Goal: Transaction & Acquisition: Purchase product/service

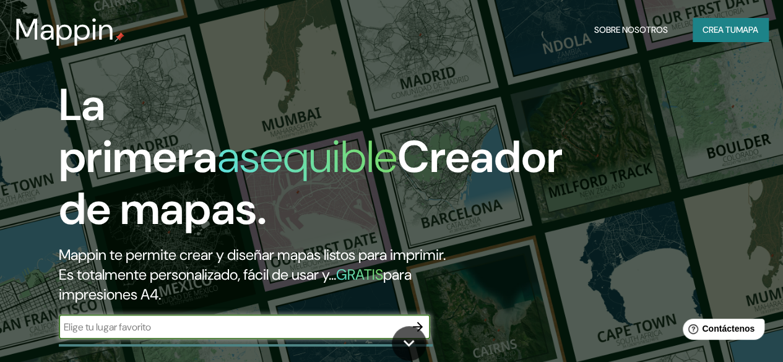
click at [720, 33] on font "Crea tu" at bounding box center [718, 29] width 33 height 11
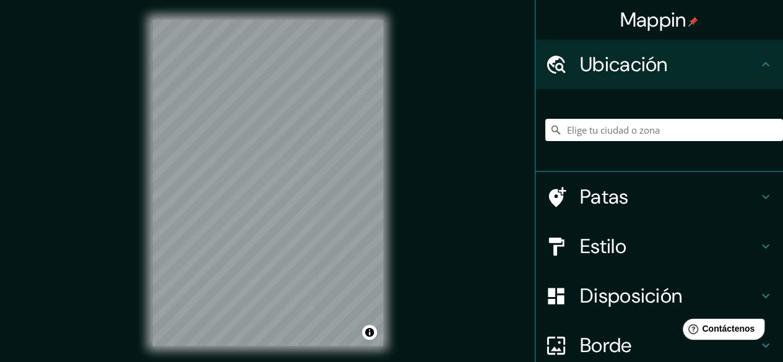
click at [590, 249] on font "Estilo" at bounding box center [603, 246] width 46 height 26
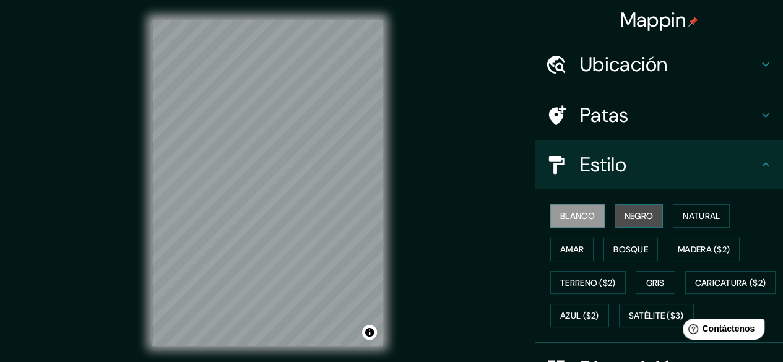
click at [627, 217] on font "Negro" at bounding box center [638, 215] width 29 height 11
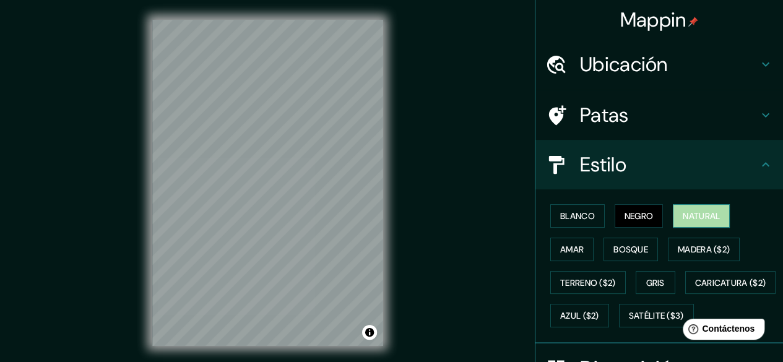
click at [674, 220] on button "Natural" at bounding box center [701, 216] width 57 height 24
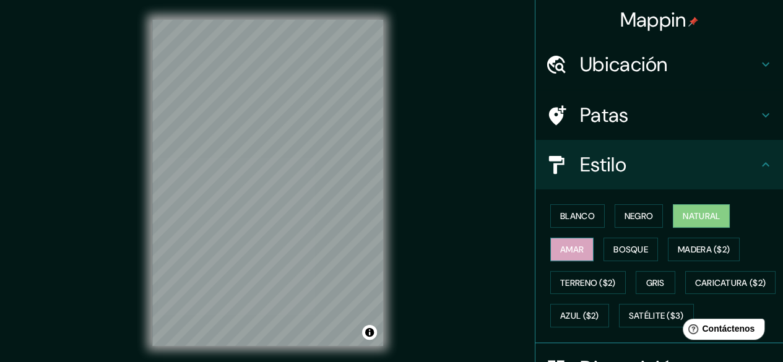
click at [560, 245] on font "Amar" at bounding box center [572, 249] width 24 height 11
click at [614, 246] on font "Bosque" at bounding box center [630, 249] width 35 height 11
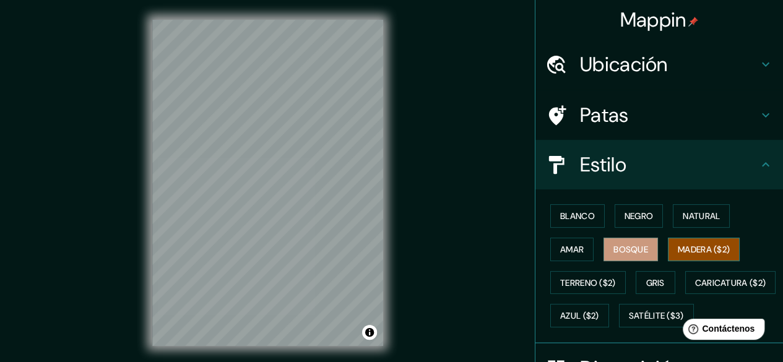
click at [686, 244] on font "Madera ($2)" at bounding box center [704, 249] width 52 height 11
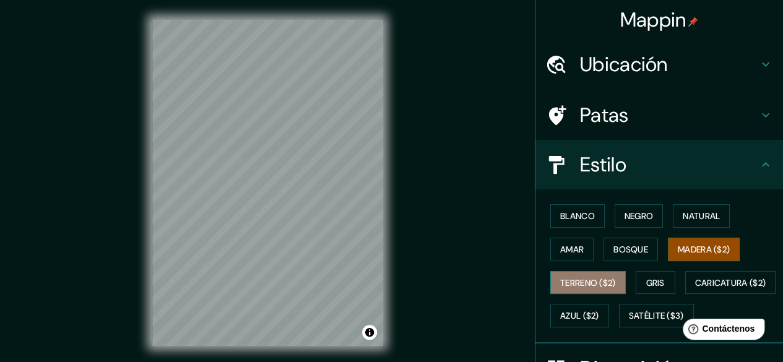
click at [574, 286] on font "Terreno ($2)" at bounding box center [588, 282] width 56 height 11
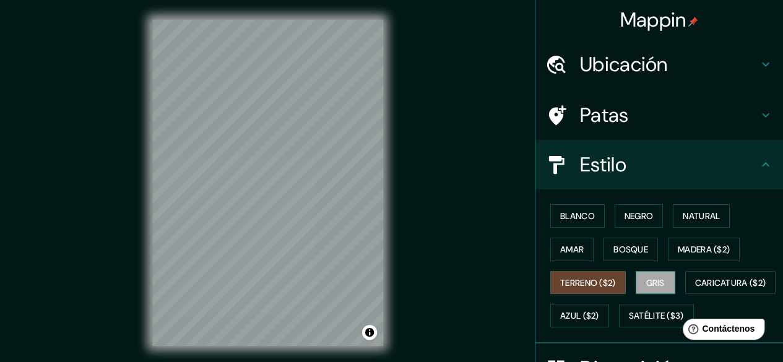
click at [653, 277] on font "Gris" at bounding box center [655, 282] width 19 height 11
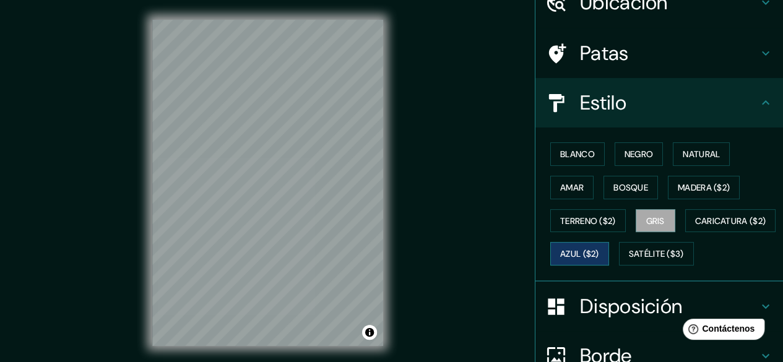
click at [599, 258] on font "Azul ($2)" at bounding box center [579, 254] width 39 height 16
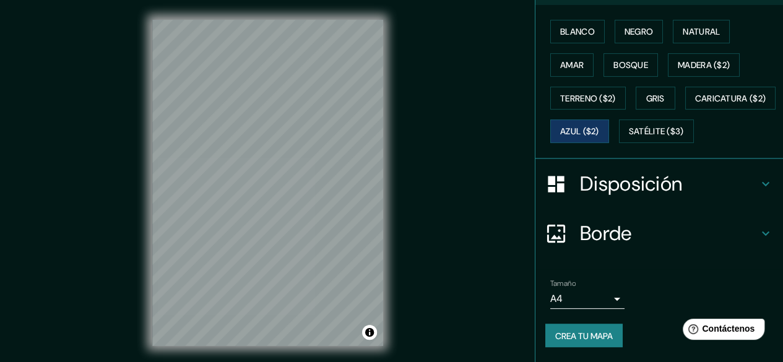
scroll to position [90, 0]
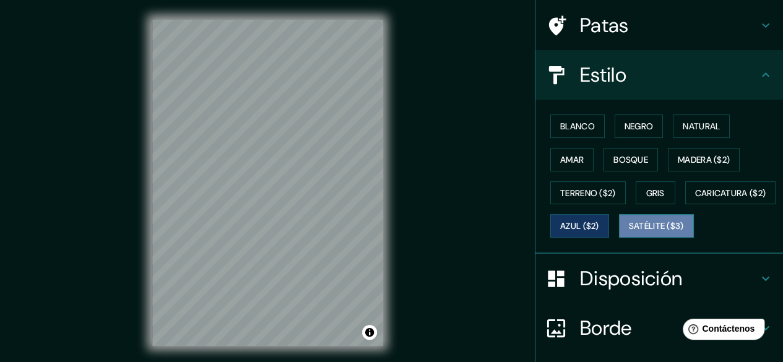
click at [629, 234] on font "Satélite ($3)" at bounding box center [656, 226] width 55 height 16
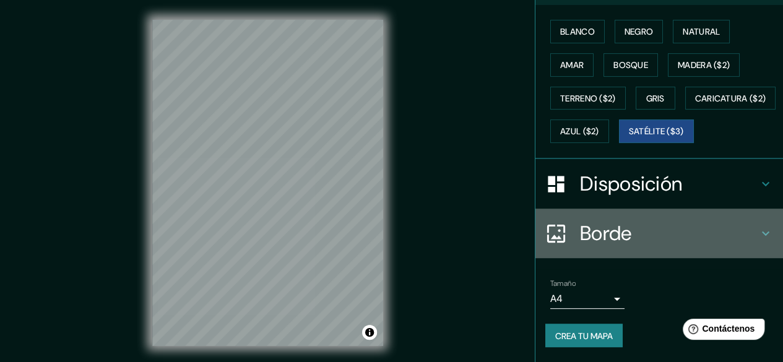
click at [580, 236] on font "Borde" at bounding box center [606, 233] width 52 height 26
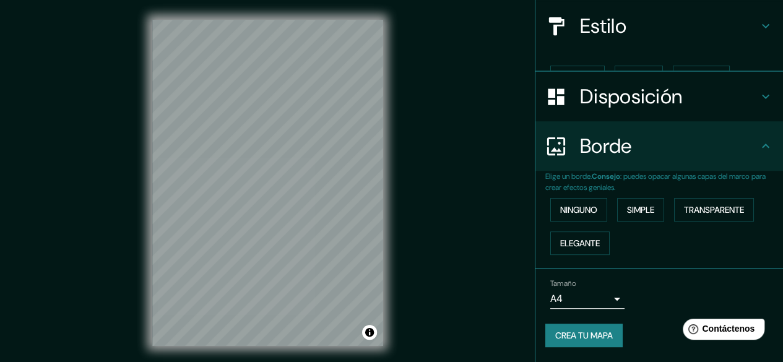
scroll to position [117, 0]
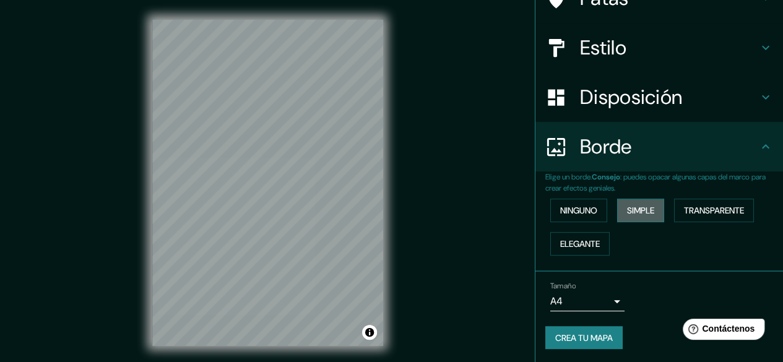
click at [627, 216] on font "Simple" at bounding box center [640, 210] width 27 height 16
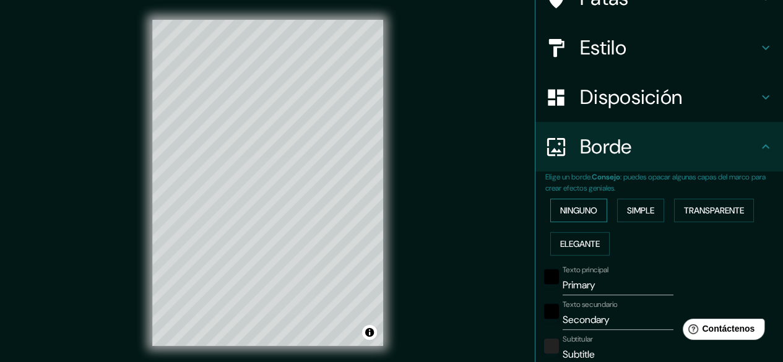
click at [580, 217] on font "Ninguno" at bounding box center [578, 210] width 37 height 16
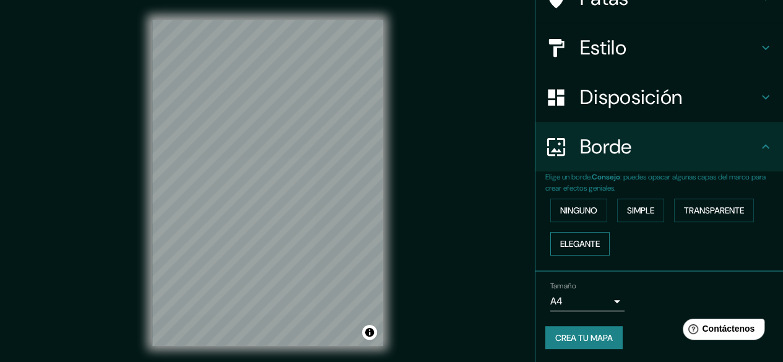
click at [582, 249] on font "Elegante" at bounding box center [580, 244] width 40 height 16
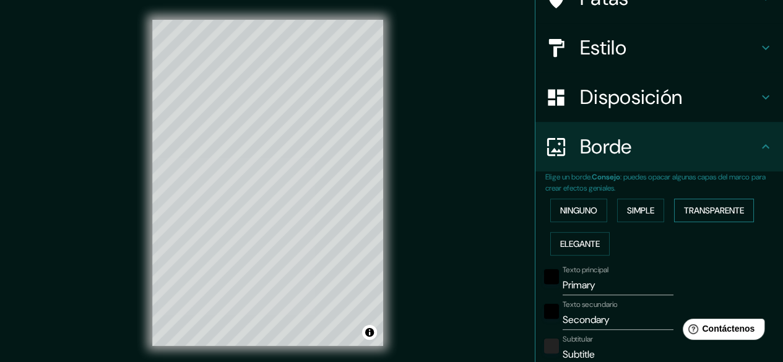
click at [674, 218] on button "Transparente" at bounding box center [714, 211] width 80 height 24
click at [638, 212] on font "Simple" at bounding box center [640, 210] width 27 height 11
click at [588, 215] on font "Ninguno" at bounding box center [578, 210] width 37 height 11
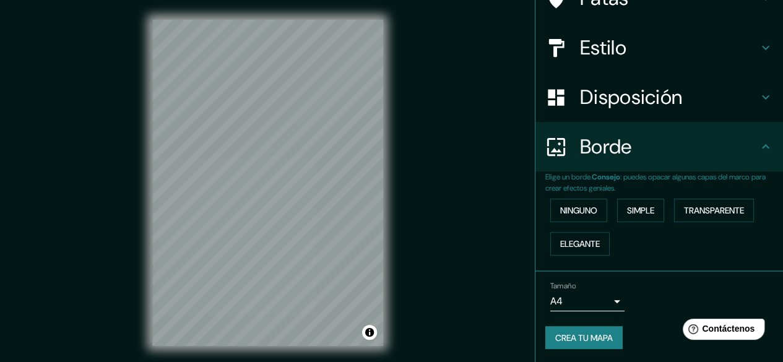
scroll to position [0, 0]
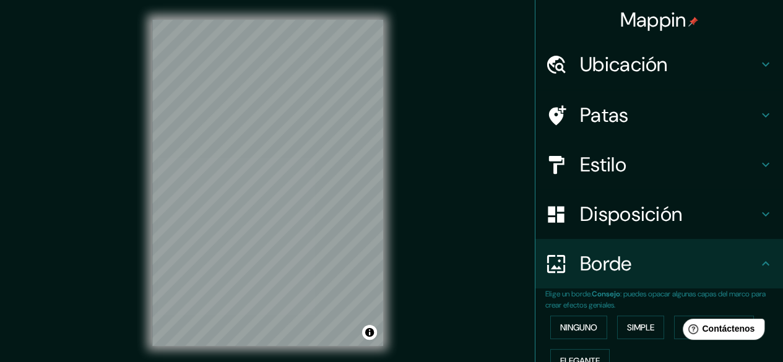
click at [600, 161] on font "Estilo" at bounding box center [603, 165] width 46 height 26
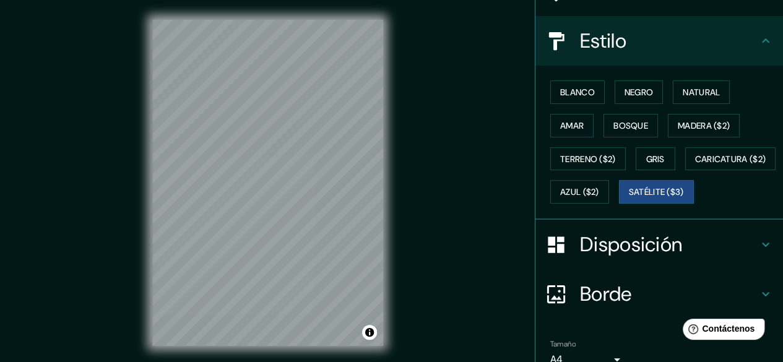
click at [617, 257] on font "Disposición" at bounding box center [631, 244] width 102 height 26
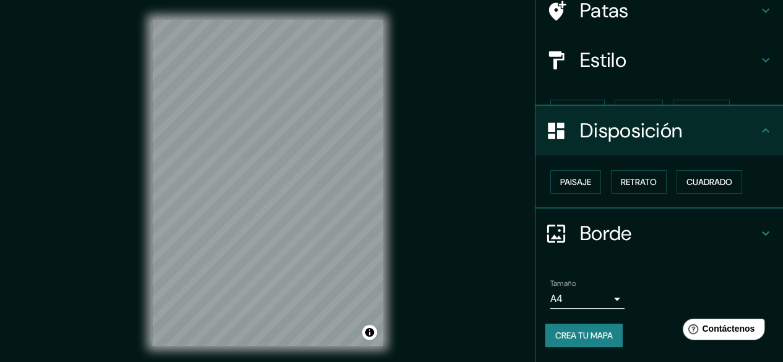
scroll to position [83, 0]
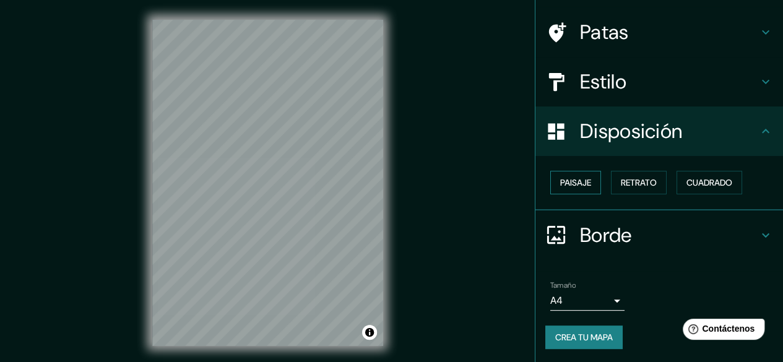
click at [572, 181] on font "Paisaje" at bounding box center [575, 182] width 31 height 11
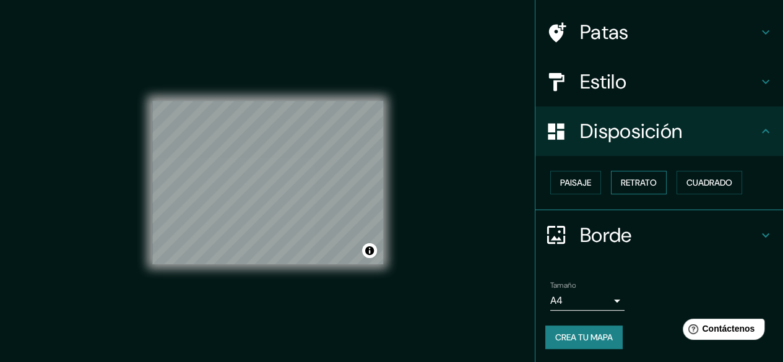
click at [621, 180] on font "Retrato" at bounding box center [639, 182] width 36 height 11
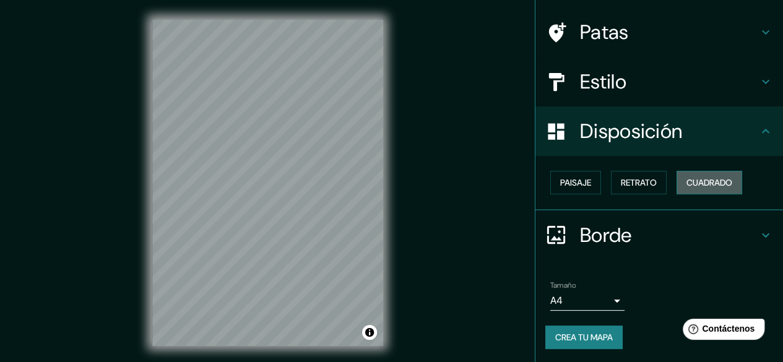
click at [700, 177] on font "Cuadrado" at bounding box center [709, 182] width 46 height 11
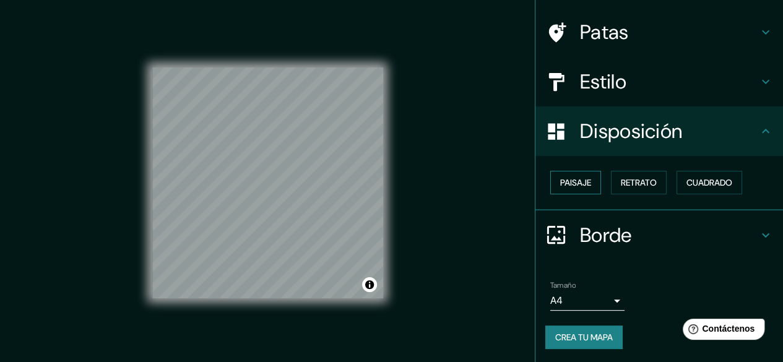
click at [550, 178] on button "Paisaje" at bounding box center [575, 183] width 51 height 24
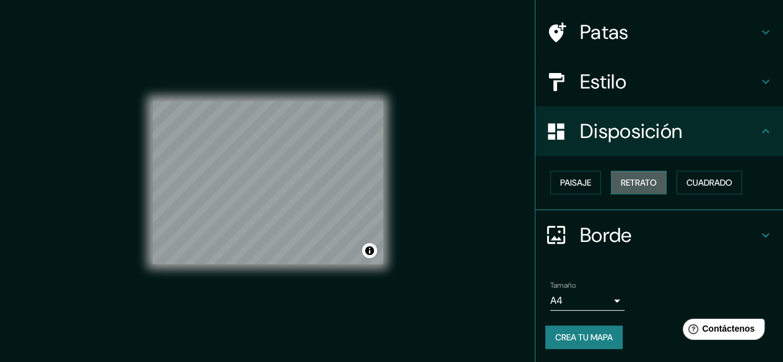
click at [637, 178] on font "Retrato" at bounding box center [639, 182] width 36 height 11
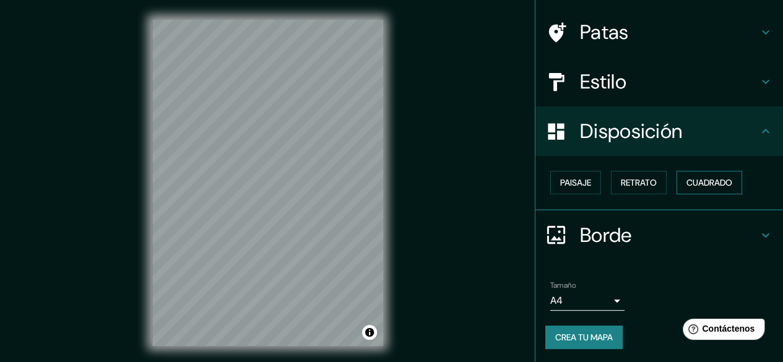
click at [704, 177] on font "Cuadrado" at bounding box center [709, 182] width 46 height 11
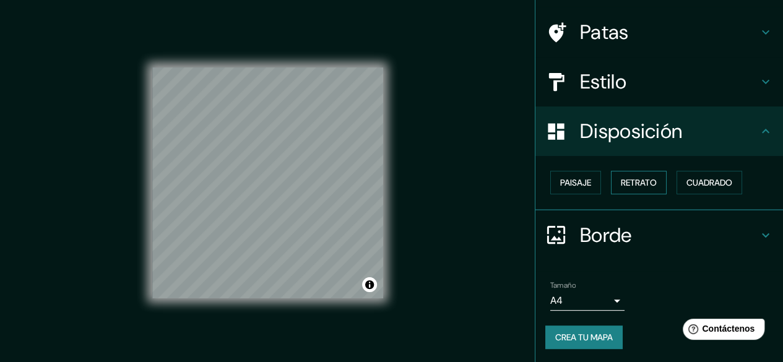
click at [656, 175] on button "Retrato" at bounding box center [639, 183] width 56 height 24
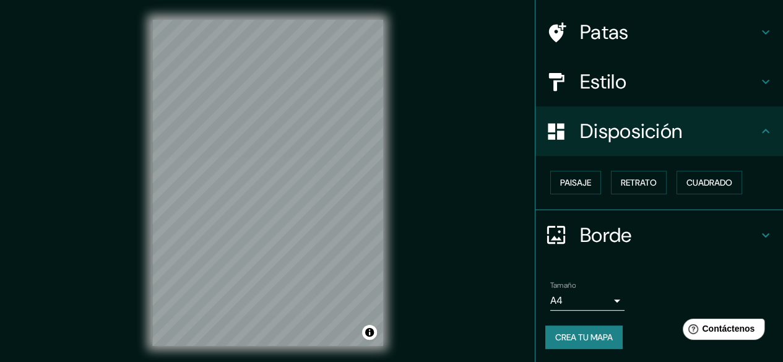
scroll to position [21, 0]
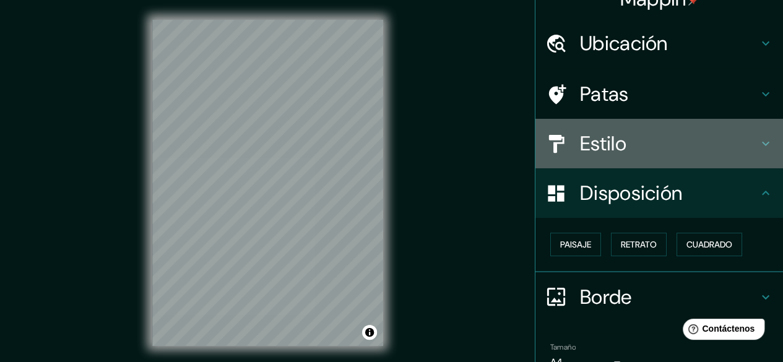
click at [617, 158] on div "Estilo" at bounding box center [658, 143] width 247 height 49
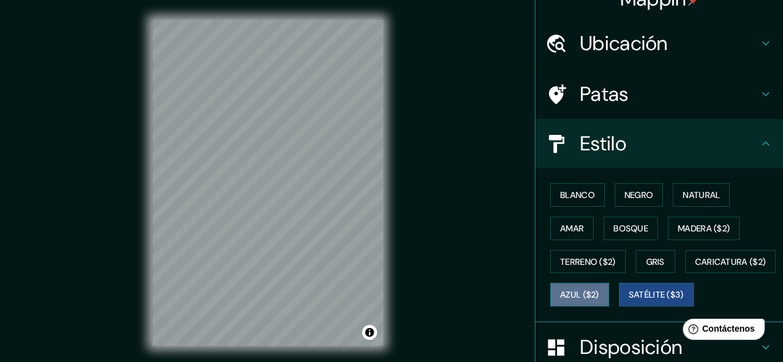
click at [609, 283] on button "Azul ($2)" at bounding box center [579, 295] width 59 height 24
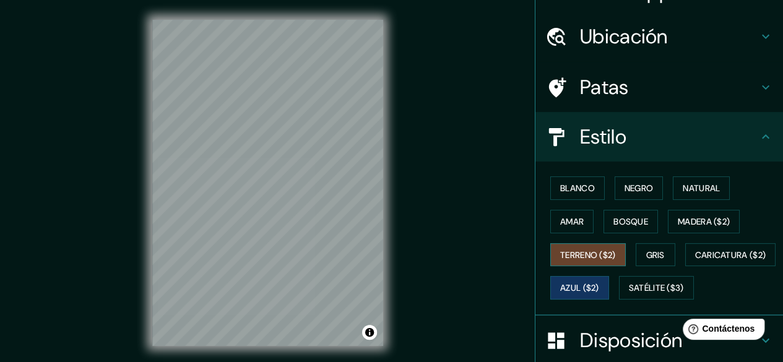
scroll to position [213, 0]
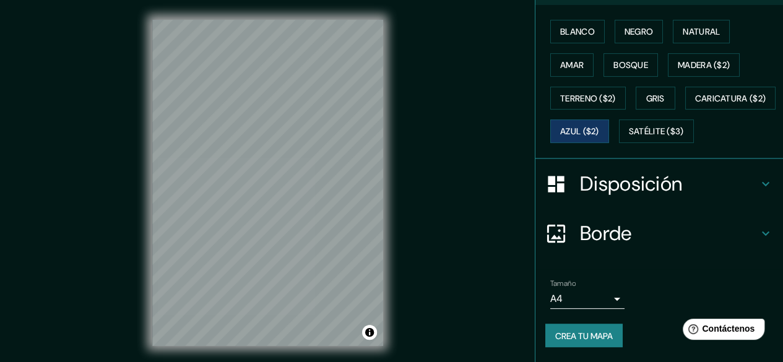
click at [595, 180] on font "Disposición" at bounding box center [631, 184] width 102 height 26
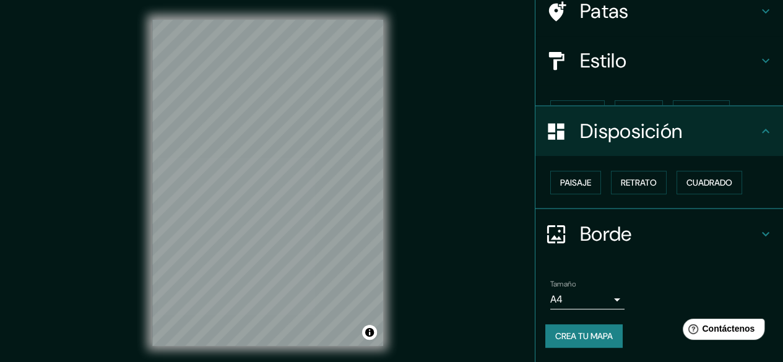
scroll to position [83, 0]
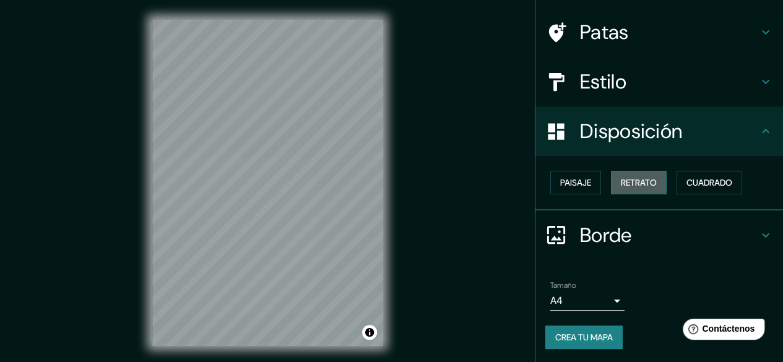
click at [621, 180] on font "Retrato" at bounding box center [639, 182] width 36 height 11
click at [709, 179] on font "Cuadrado" at bounding box center [709, 182] width 46 height 11
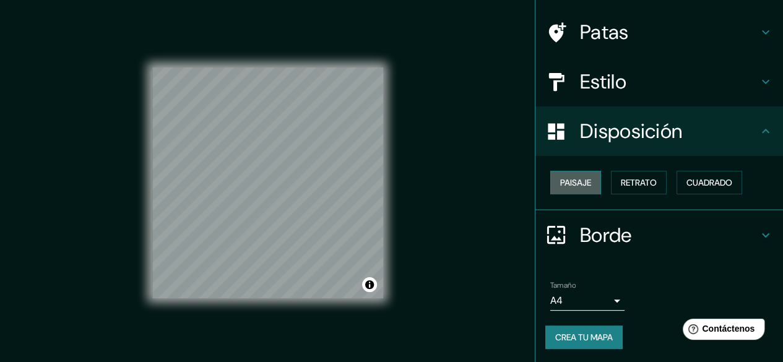
click at [579, 179] on font "Paisaje" at bounding box center [575, 182] width 31 height 11
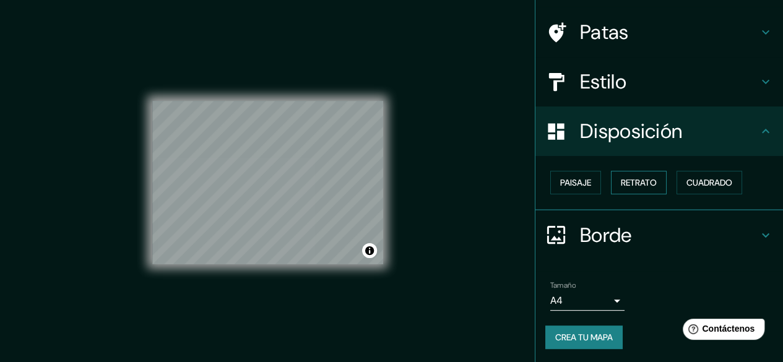
click at [636, 182] on font "Retrato" at bounding box center [639, 182] width 36 height 11
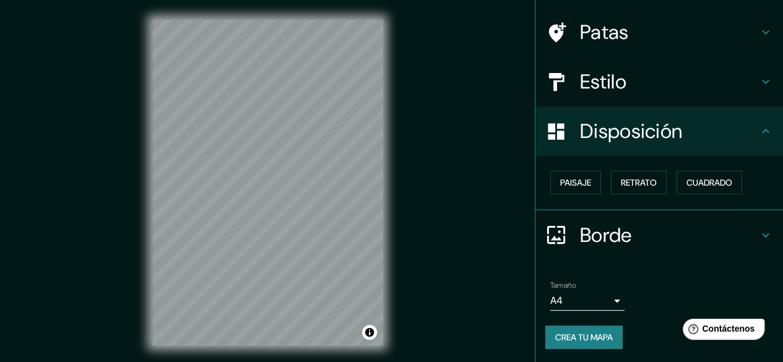
scroll to position [23, 0]
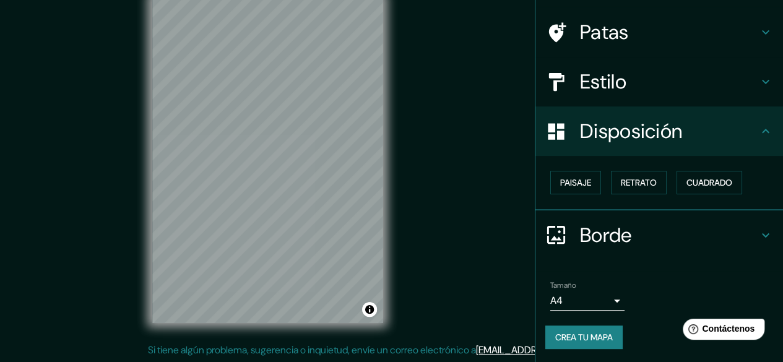
click at [583, 341] on font "Crea tu mapa" at bounding box center [584, 337] width 58 height 11
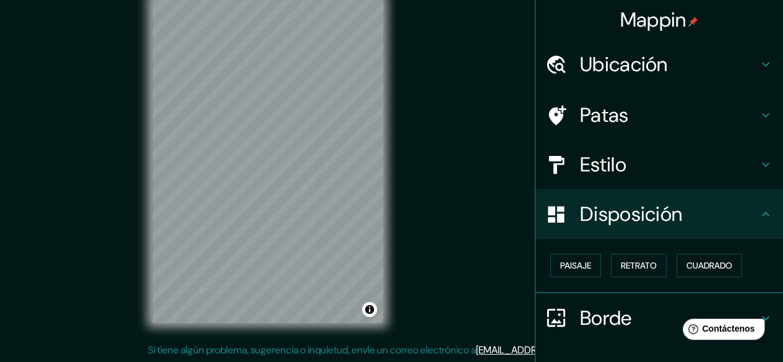
scroll to position [83, 0]
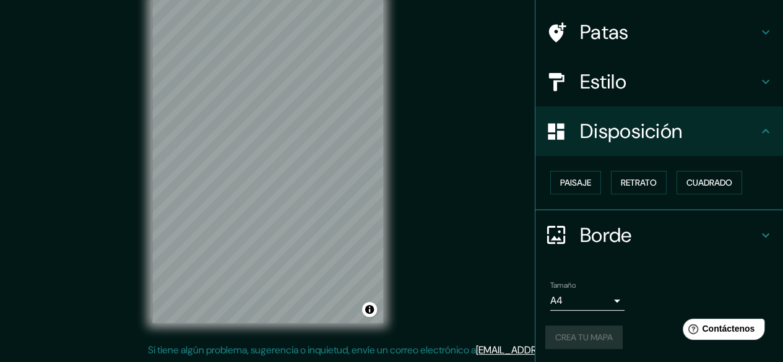
click at [585, 339] on div "Crea tu mapa" at bounding box center [659, 337] width 228 height 24
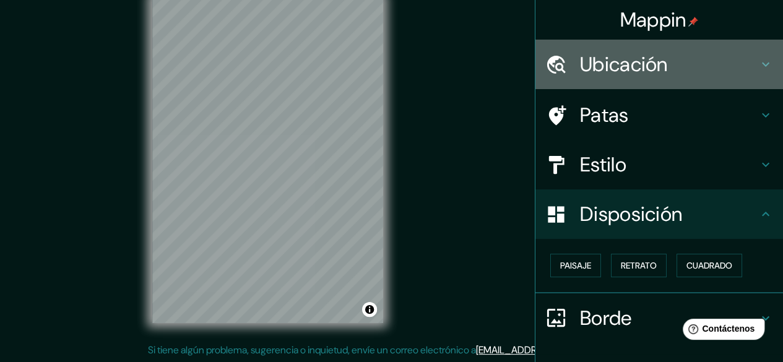
click at [627, 59] on font "Ubicación" at bounding box center [624, 64] width 88 height 26
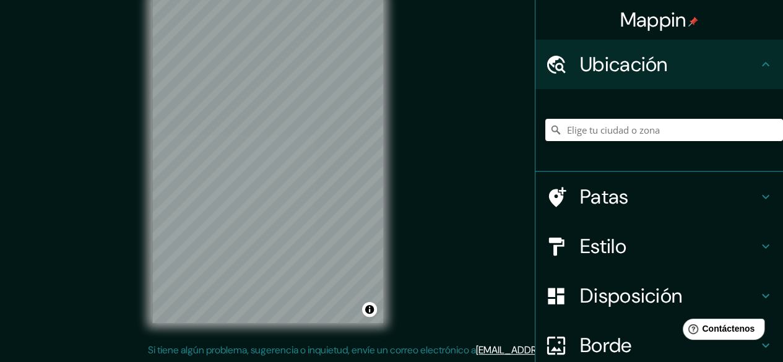
click at [634, 113] on div at bounding box center [664, 130] width 238 height 62
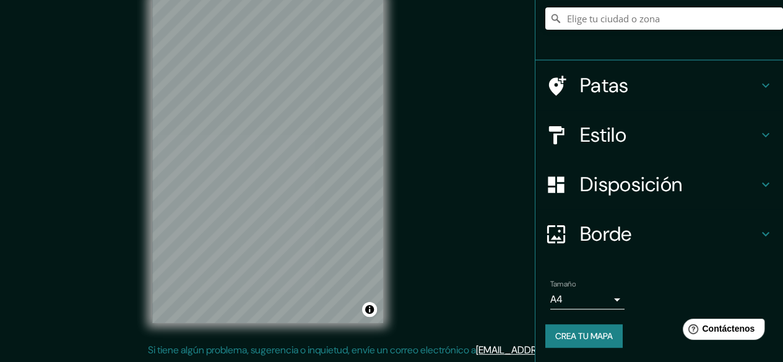
click at [566, 95] on div at bounding box center [562, 86] width 35 height 22
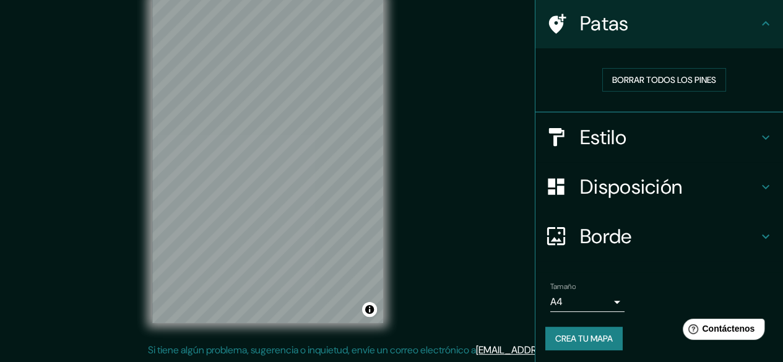
scroll to position [90, 0]
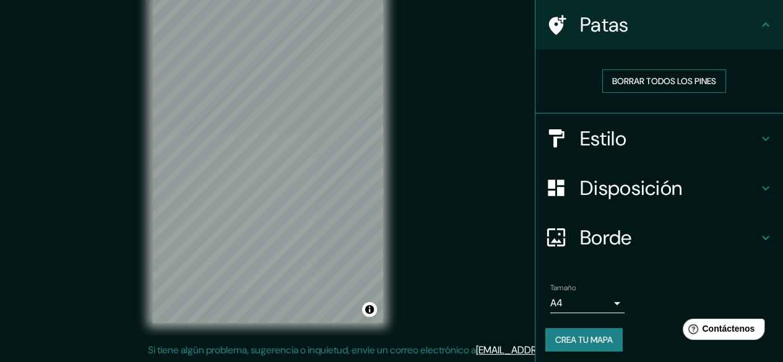
click at [648, 87] on font "Borrar todos los pines" at bounding box center [664, 81] width 104 height 16
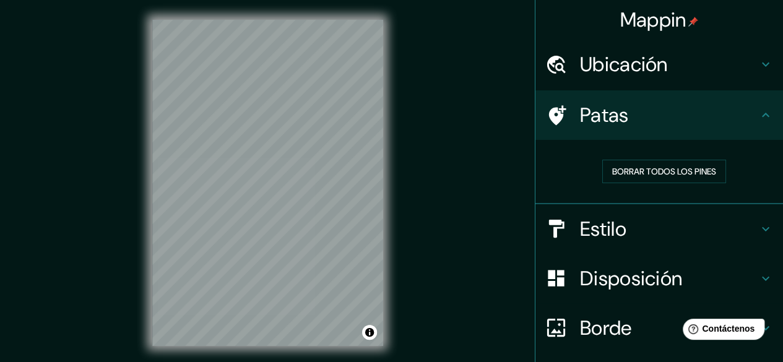
scroll to position [23, 0]
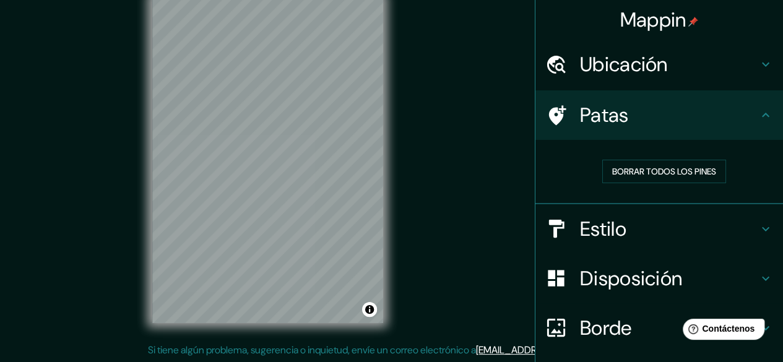
click at [368, 351] on font "Si tiene algún problema, sugerencia o inquietud, envíe un correo electrónico a" at bounding box center [312, 349] width 328 height 13
click at [441, 278] on div "Mappin Ubicación Patas Borrar todos los pines Estilo Disposición Borde Elige un…" at bounding box center [391, 169] width 783 height 385
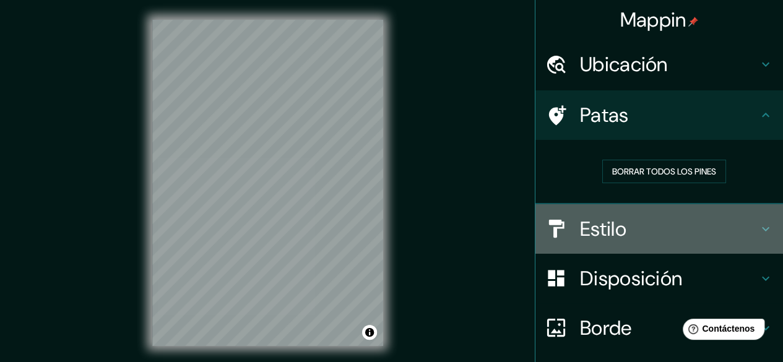
click at [580, 216] on font "Estilo" at bounding box center [603, 229] width 46 height 26
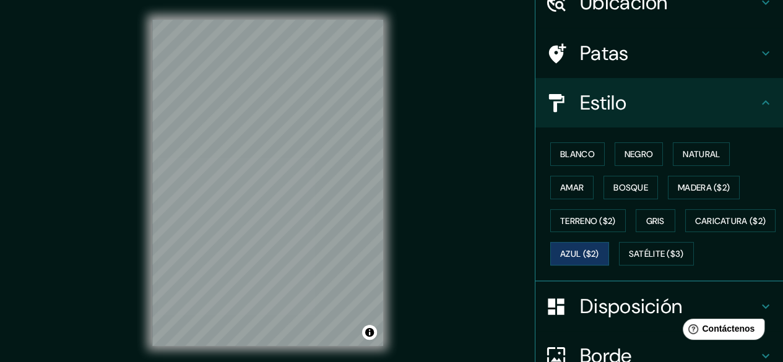
scroll to position [124, 0]
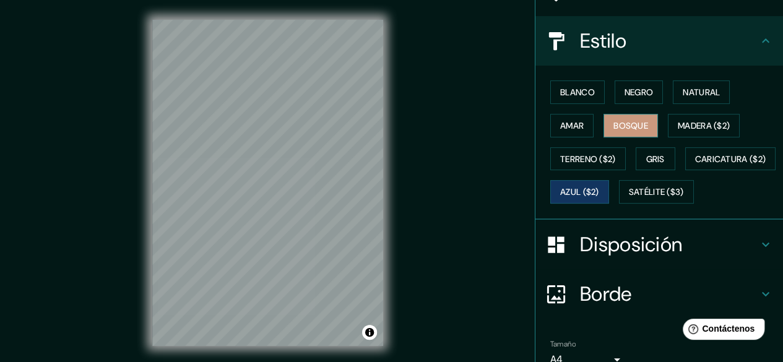
click at [617, 127] on font "Bosque" at bounding box center [630, 125] width 35 height 11
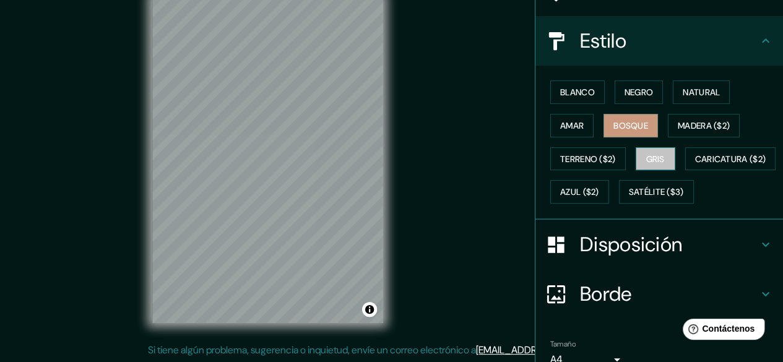
click at [647, 158] on font "Gris" at bounding box center [655, 158] width 19 height 11
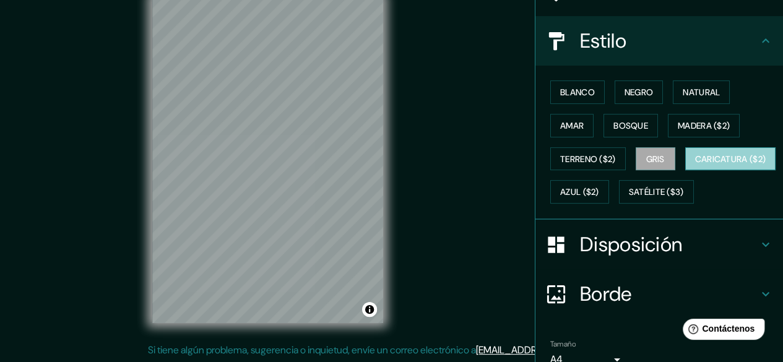
click at [695, 165] on font "Caricatura ($2)" at bounding box center [730, 158] width 71 height 11
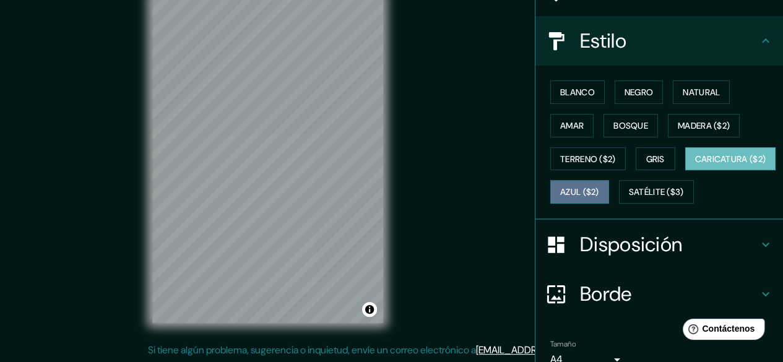
click at [599, 187] on font "Azul ($2)" at bounding box center [579, 192] width 39 height 11
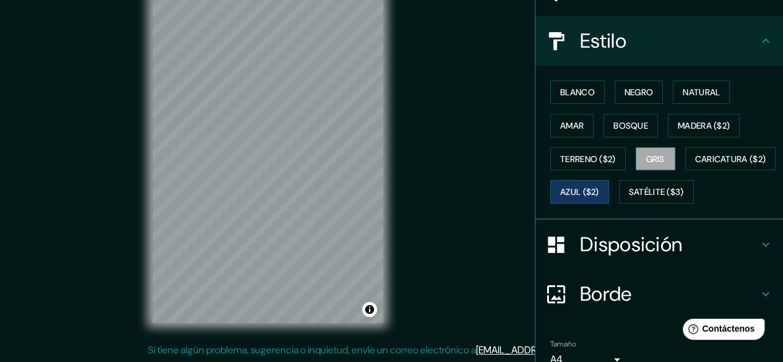
click at [646, 160] on font "Gris" at bounding box center [655, 158] width 19 height 11
click at [567, 93] on font "Blanco" at bounding box center [577, 92] width 35 height 11
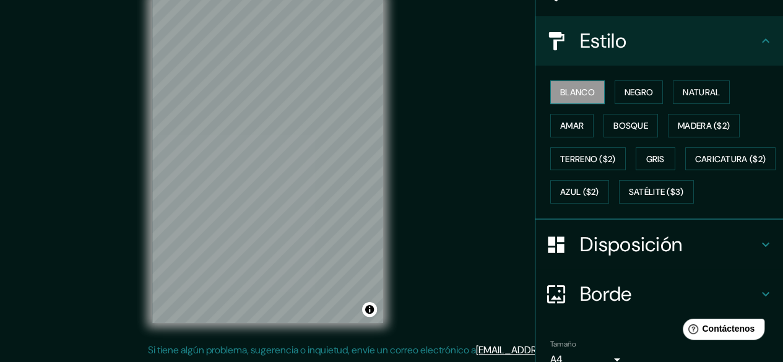
click at [575, 90] on font "Blanco" at bounding box center [577, 92] width 35 height 11
click at [634, 93] on font "Negro" at bounding box center [638, 92] width 29 height 11
click at [567, 91] on font "Blanco" at bounding box center [577, 92] width 35 height 11
click at [682, 85] on font "Natural" at bounding box center [700, 92] width 37 height 16
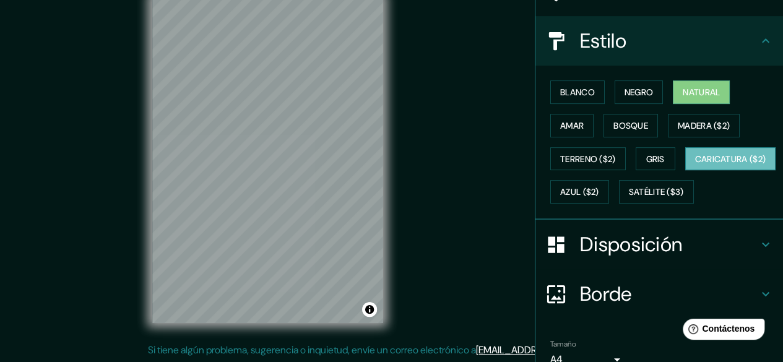
click at [695, 165] on font "Caricatura ($2)" at bounding box center [730, 158] width 71 height 11
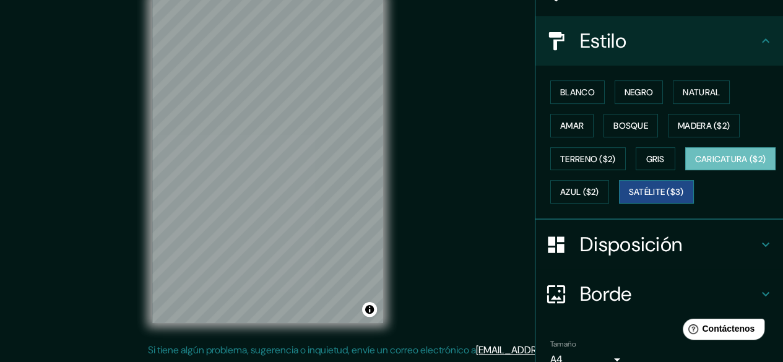
click at [629, 198] on font "Satélite ($3)" at bounding box center [656, 192] width 55 height 11
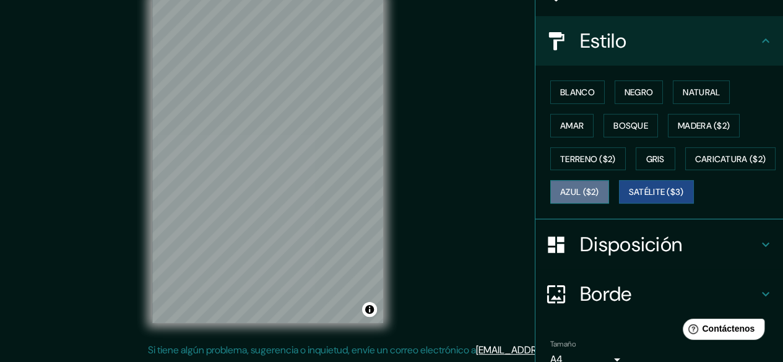
click at [599, 193] on font "Azul ($2)" at bounding box center [579, 192] width 39 height 11
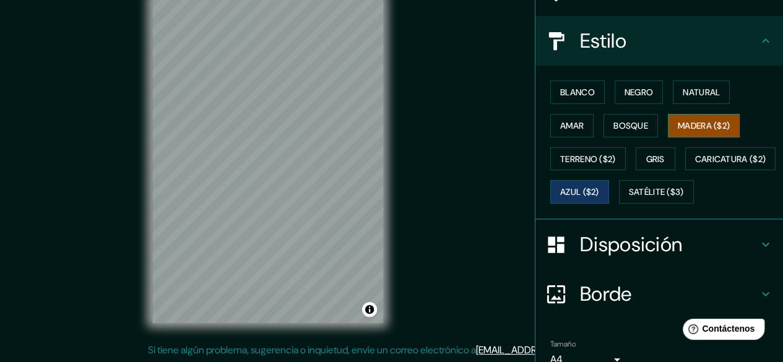
click at [691, 122] on font "Madera ($2)" at bounding box center [704, 125] width 52 height 11
click at [627, 126] on font "Bosque" at bounding box center [630, 125] width 35 height 11
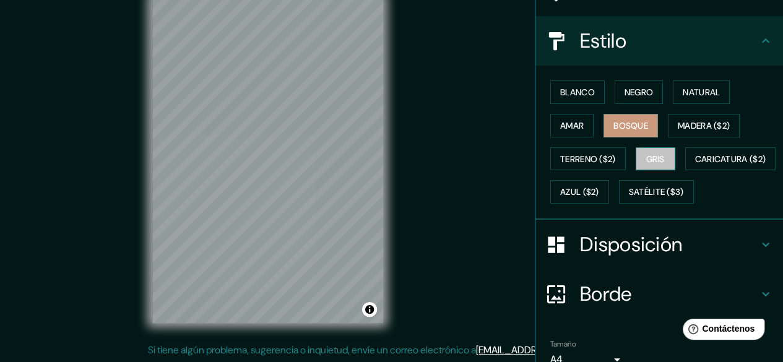
click at [652, 159] on font "Gris" at bounding box center [655, 158] width 19 height 11
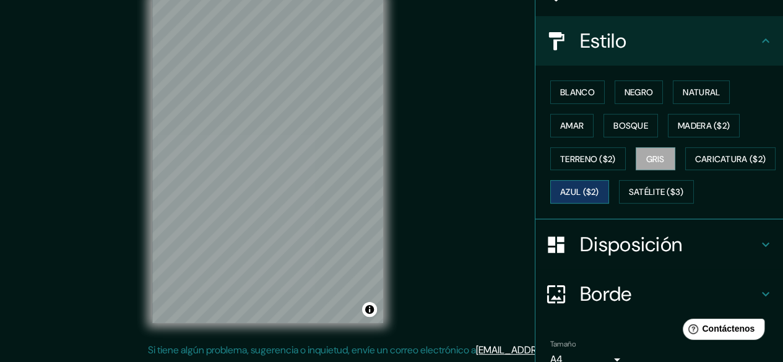
click at [599, 187] on font "Azul ($2)" at bounding box center [579, 192] width 39 height 11
click at [634, 132] on font "Bosque" at bounding box center [630, 126] width 35 height 16
